Goal: Book appointment/travel/reservation

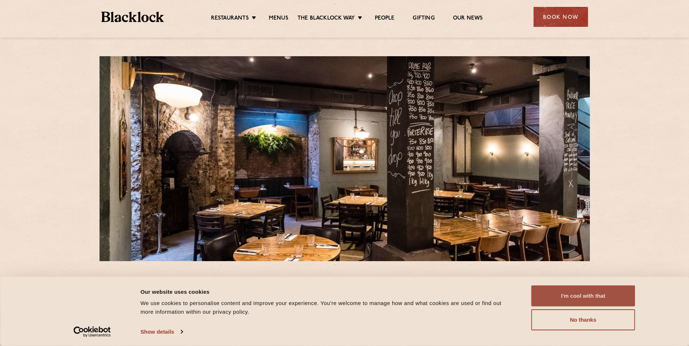
click at [589, 298] on button "I'm cool with that" at bounding box center [583, 296] width 104 height 21
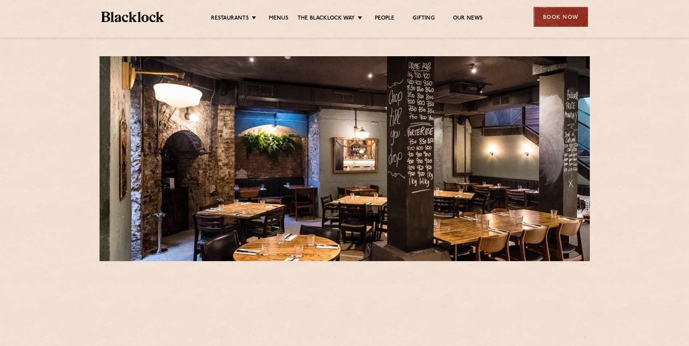
click at [572, 18] on div "Book Now" at bounding box center [560, 17] width 54 height 20
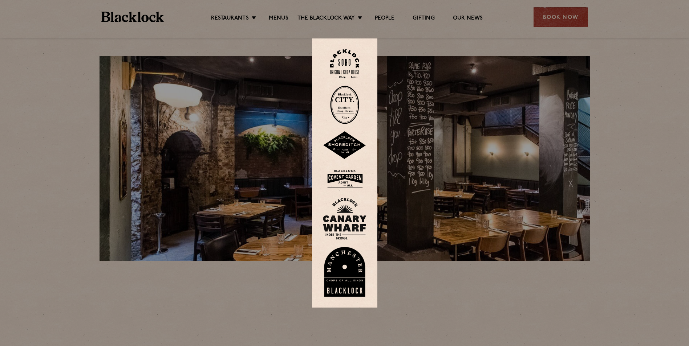
click at [627, 147] on div at bounding box center [344, 173] width 689 height 346
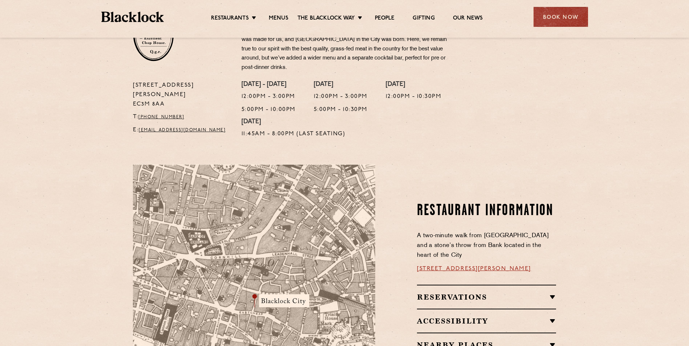
scroll to position [436, 0]
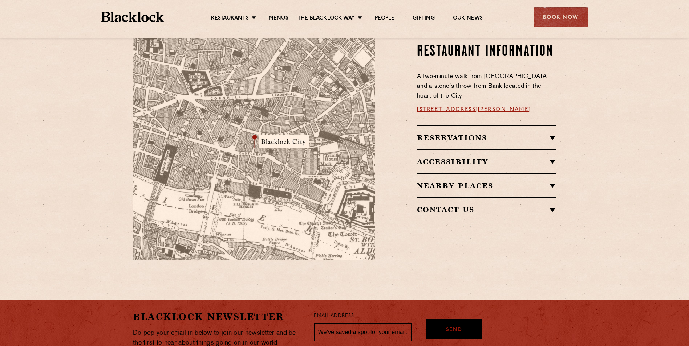
click at [477, 182] on h2 "Nearby Places" at bounding box center [486, 186] width 139 height 9
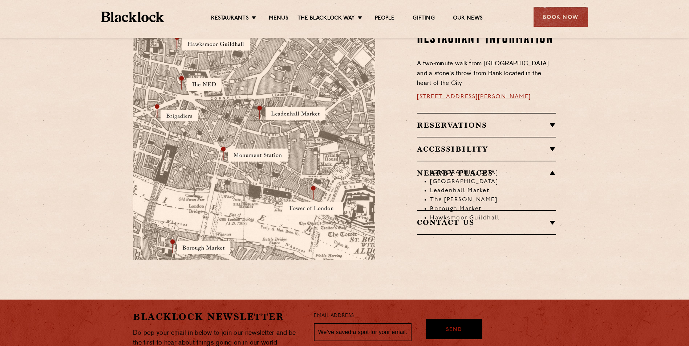
click at [461, 319] on span "Send" at bounding box center [454, 318] width 16 height 8
click at [462, 113] on div "Reservations RESERVATIONS We know that bookings are important for any occasions…" at bounding box center [486, 125] width 139 height 24
